Goal: Information Seeking & Learning: Learn about a topic

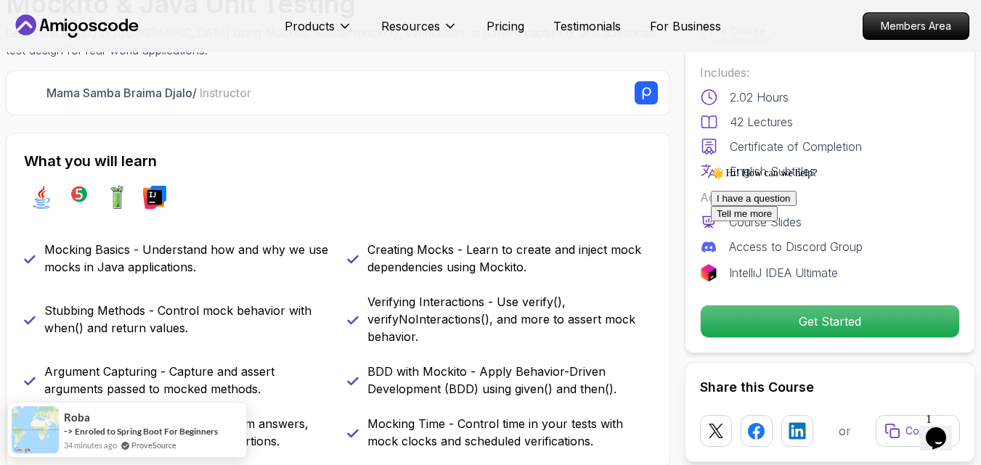
scroll to position [508, 0]
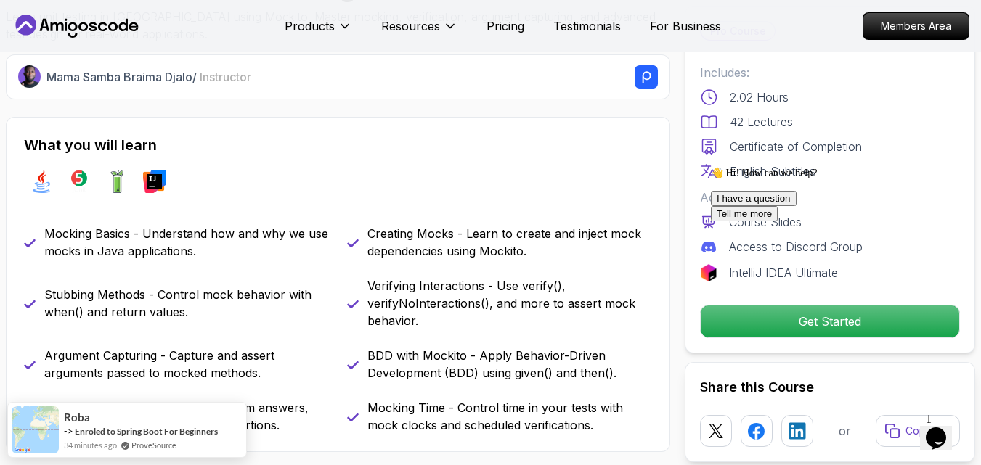
click at [712, 221] on div "👋 Hi! How can we help? I have a question Tell me more" at bounding box center [841, 194] width 261 height 54
click at [761, 221] on div "👋 Hi! How can we help? I have a question Tell me more" at bounding box center [841, 194] width 261 height 54
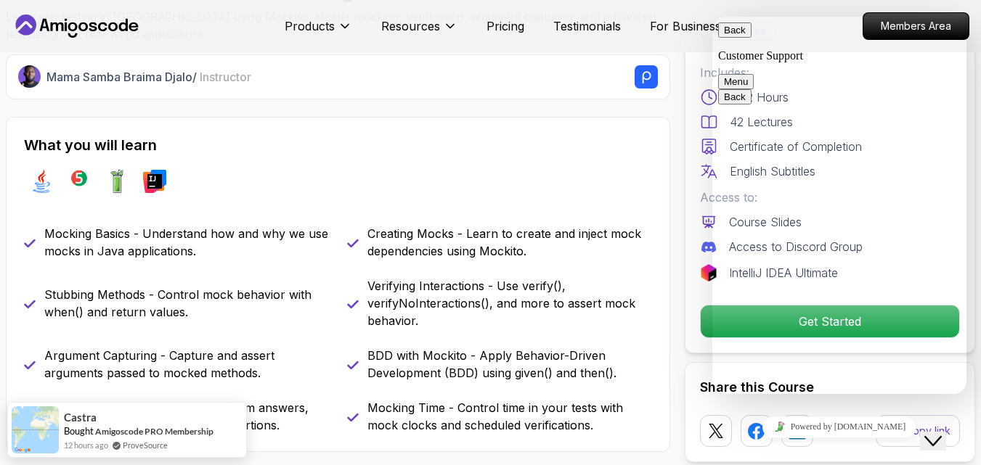
click at [740, 38] on button "Back" at bounding box center [734, 30] width 33 height 15
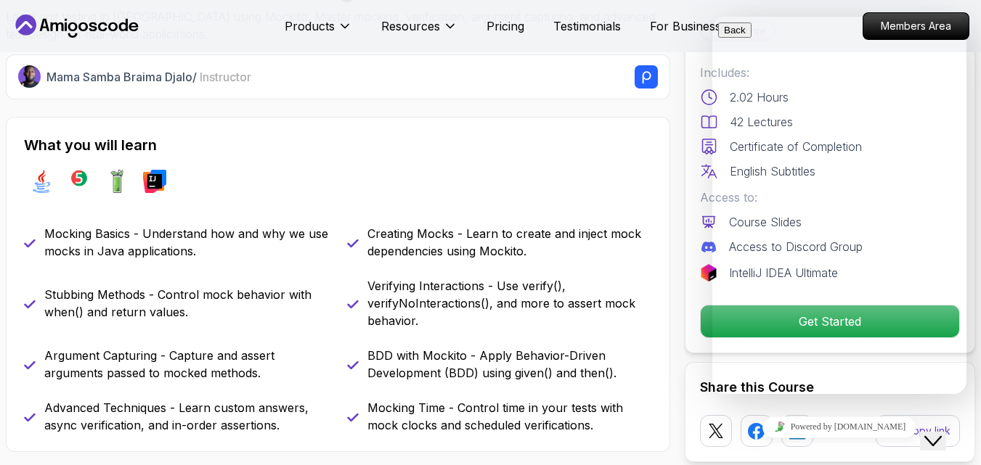
drag, startPoint x: 689, startPoint y: 155, endPoint x: 693, endPoint y: 173, distance: 18.5
click at [688, 155] on div "Pro Course Includes: 2.02 Hours 42 Lectures Certificate of Completion English S…" at bounding box center [830, 180] width 290 height 348
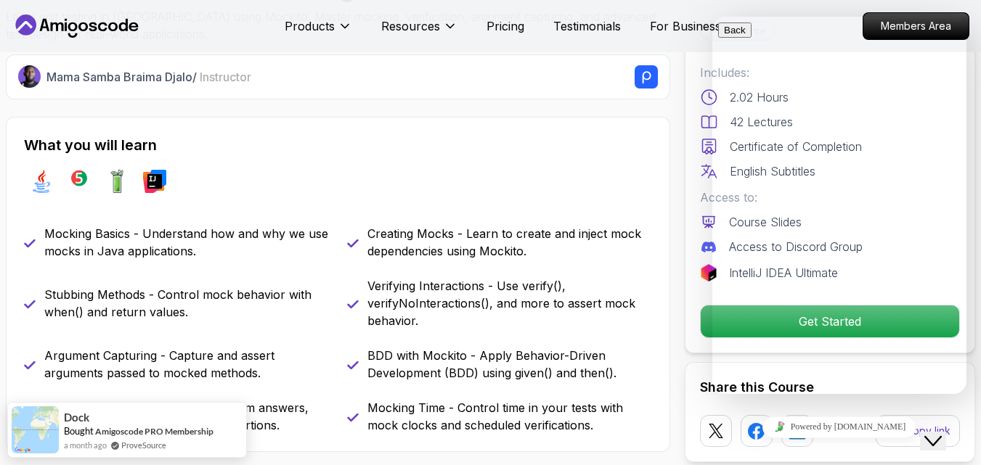
drag, startPoint x: 674, startPoint y: 99, endPoint x: 677, endPoint y: 134, distance: 35.0
click at [97, 27] on icon at bounding box center [77, 26] width 131 height 23
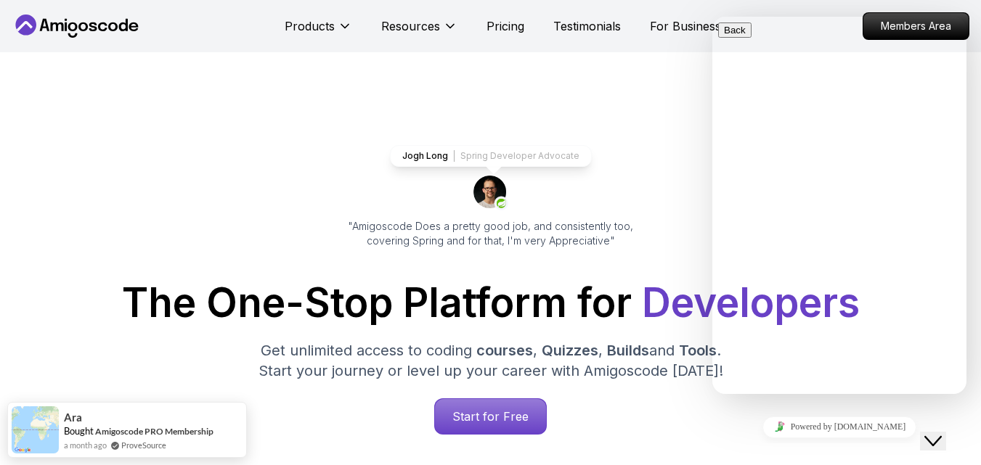
click at [481, 398] on div "The One-Stop Platform for Developers Get unlimited access to coding courses , Q…" at bounding box center [491, 359] width 958 height 152
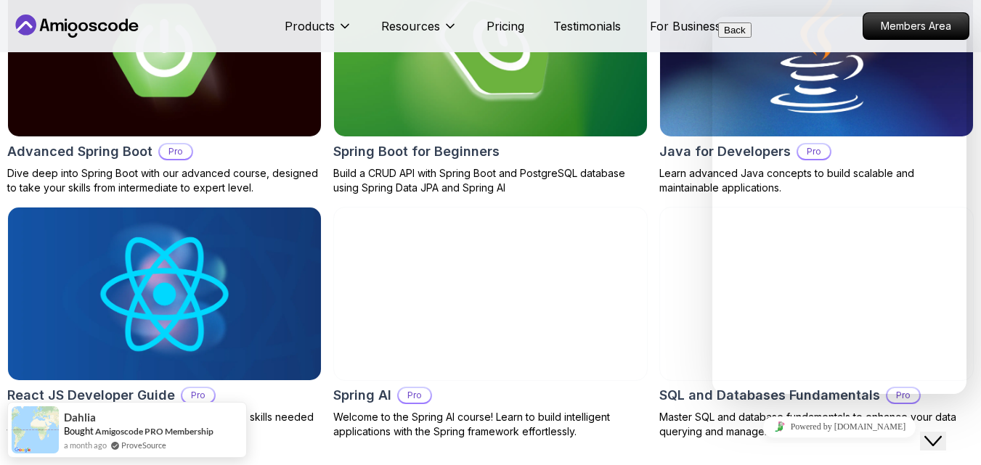
scroll to position [1597, 0]
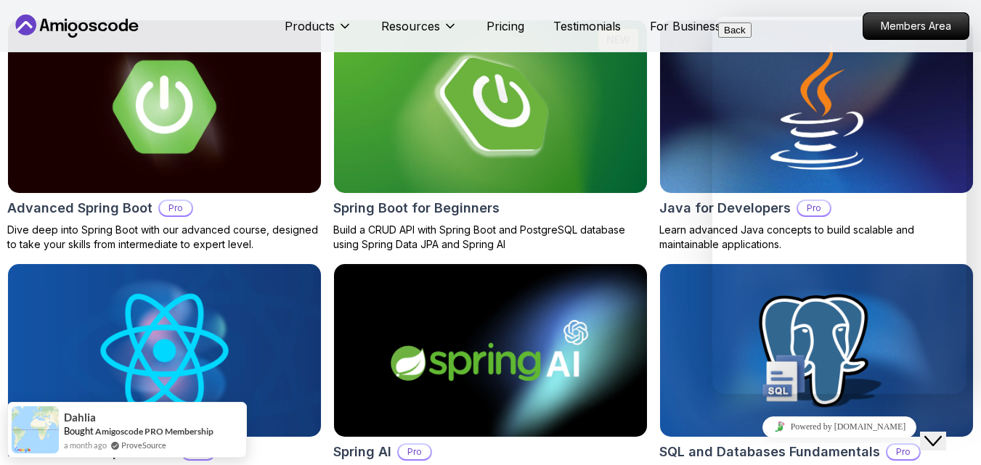
drag, startPoint x: 769, startPoint y: 371, endPoint x: 777, endPoint y: 378, distance: 10.3
